Goal: Navigation & Orientation: Find specific page/section

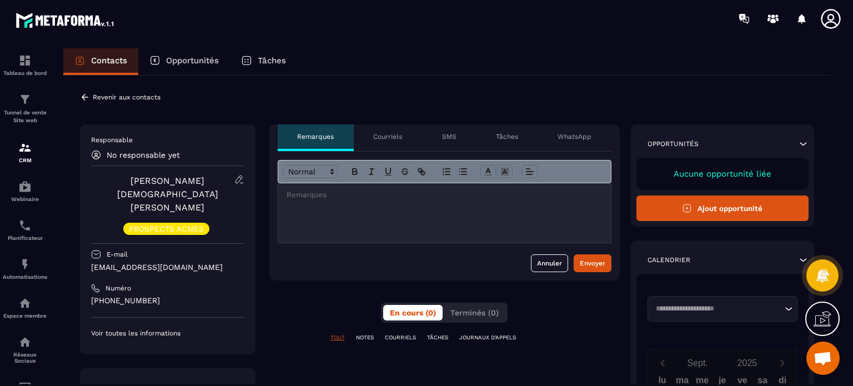
click at [398, 128] on div "Courriels" at bounding box center [388, 137] width 68 height 27
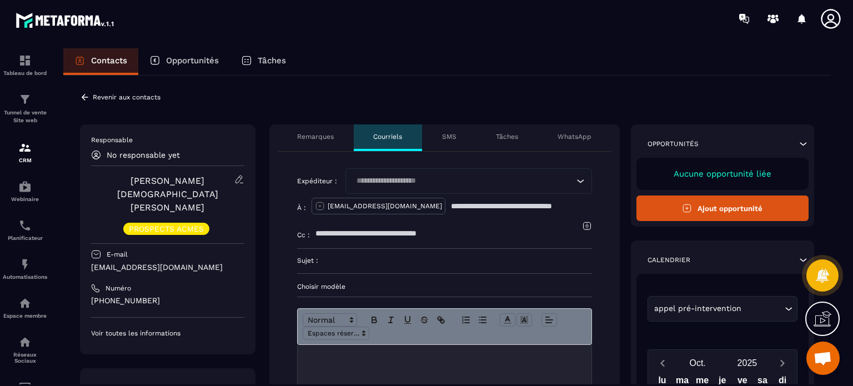
click at [300, 284] on div "Expéditeur : Loading... À : [EMAIL_ADDRESS][DOMAIN_NAME] Cc : [PERSON_NAME] : C…" at bounding box center [444, 304] width 350 height 305
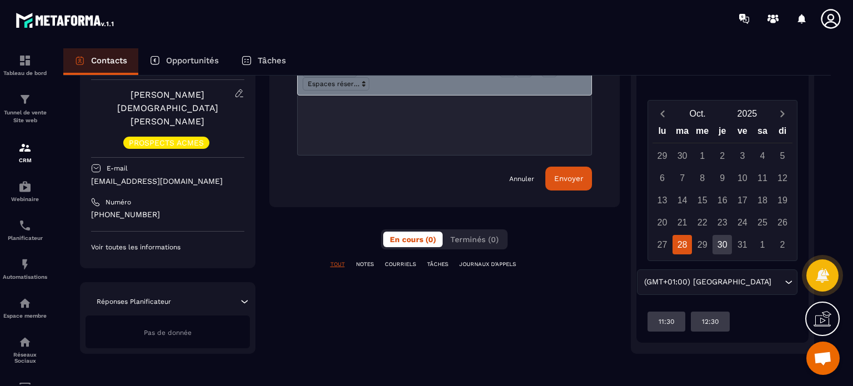
scroll to position [251, 0]
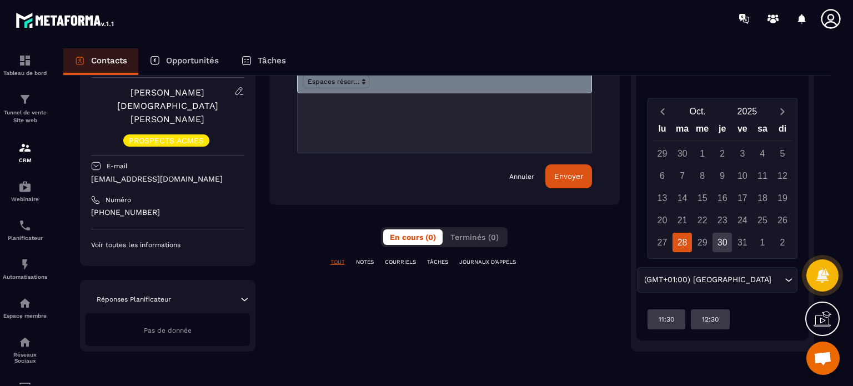
click at [526, 181] on link "Annuler" at bounding box center [521, 176] width 25 height 9
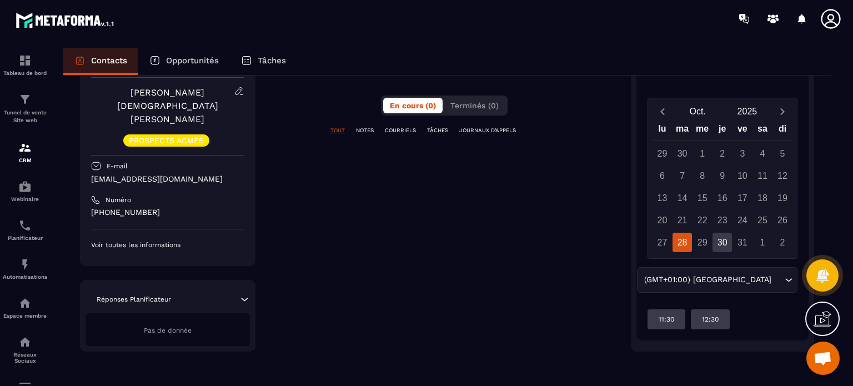
click at [357, 109] on div "**********" at bounding box center [444, 112] width 350 height 478
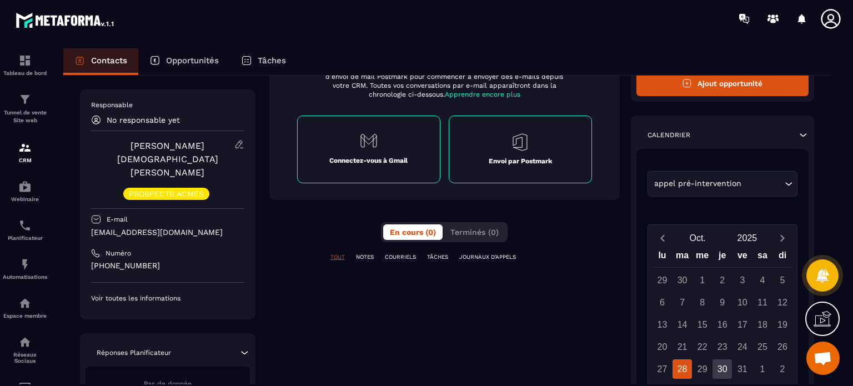
scroll to position [7, 0]
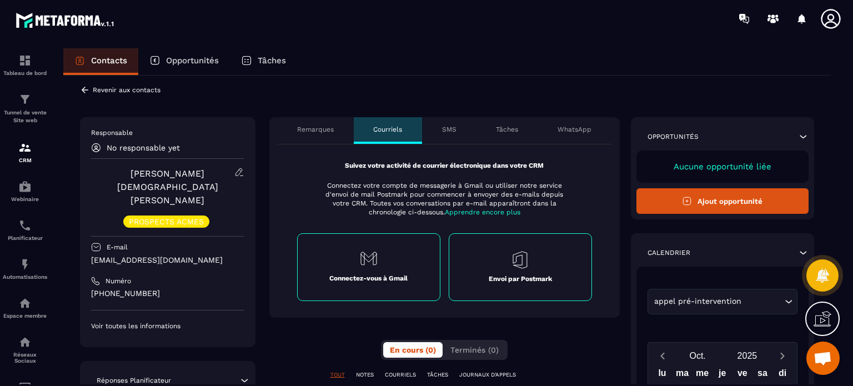
click at [334, 134] on div "Remarques" at bounding box center [316, 130] width 76 height 27
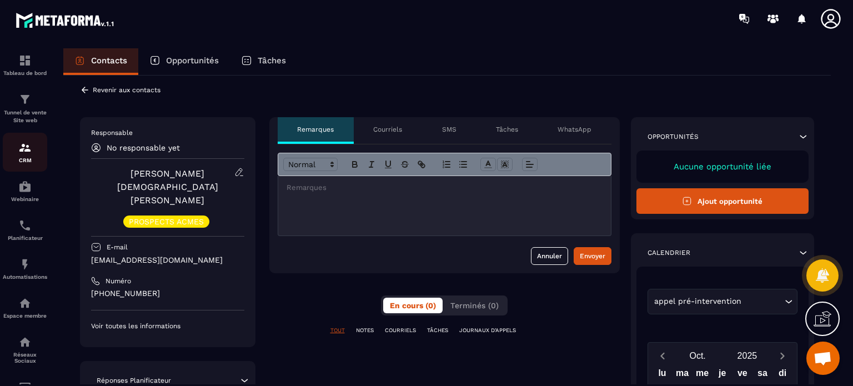
click at [27, 153] on img at bounding box center [24, 147] width 13 height 13
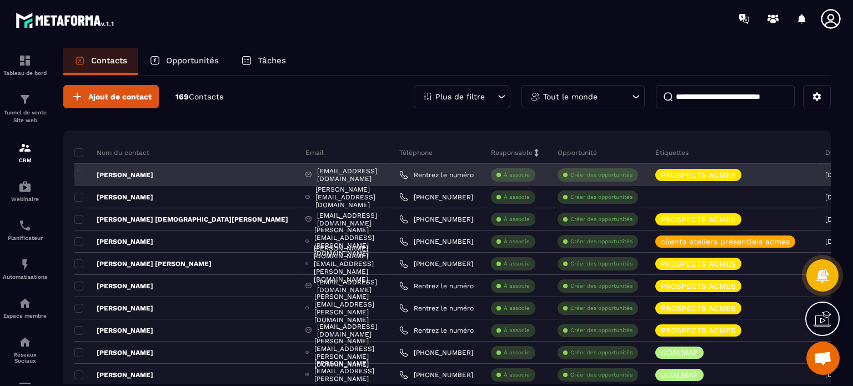
click at [131, 171] on p "[PERSON_NAME]" at bounding box center [113, 174] width 79 height 9
